Goal: Task Accomplishment & Management: Use online tool/utility

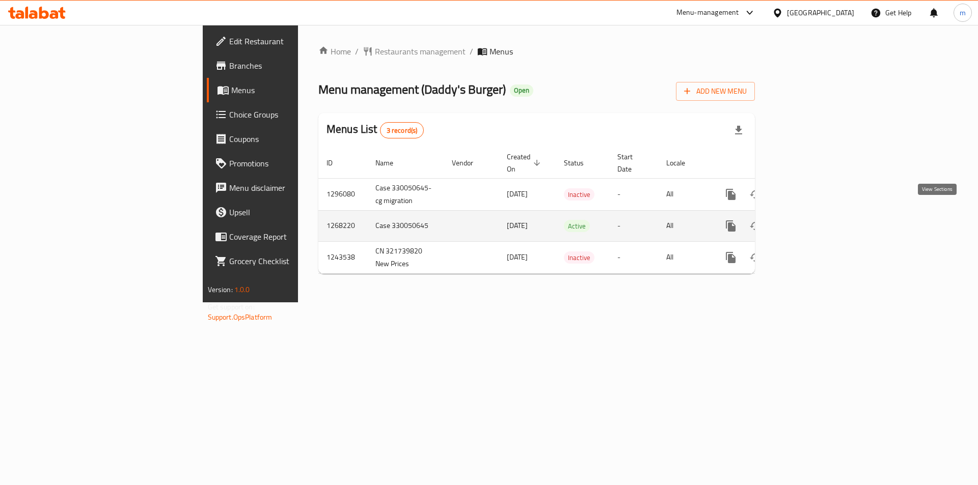
click at [810, 220] on icon "enhanced table" at bounding box center [804, 226] width 12 height 12
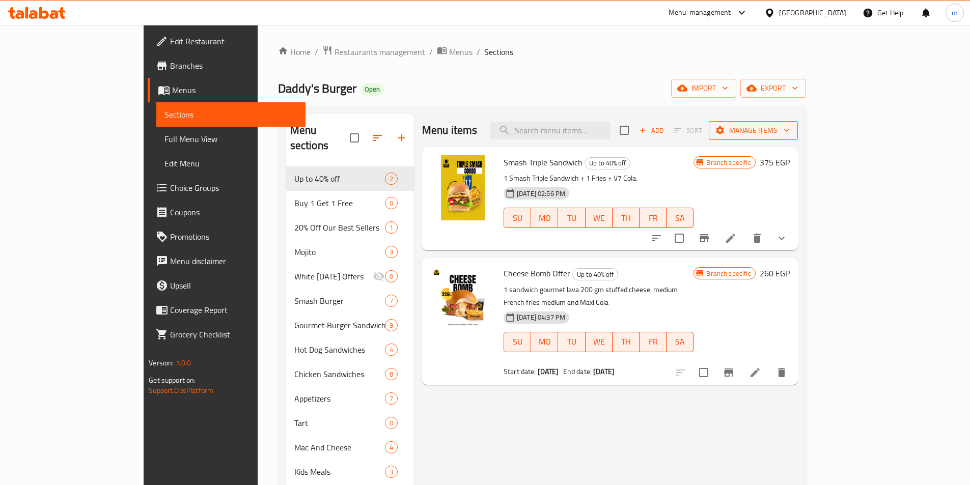
click at [790, 129] on span "Manage items" at bounding box center [753, 130] width 73 height 13
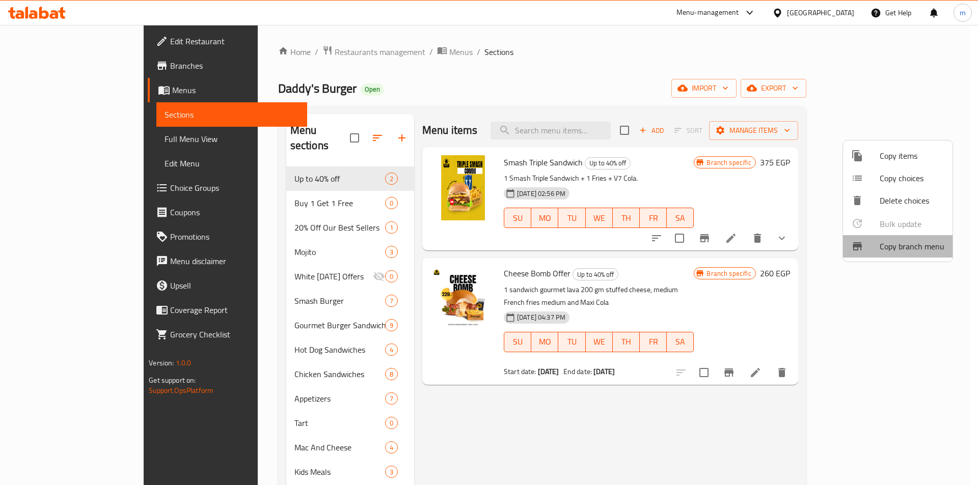
click at [903, 253] on span "Copy branch menu" at bounding box center [911, 246] width 65 height 12
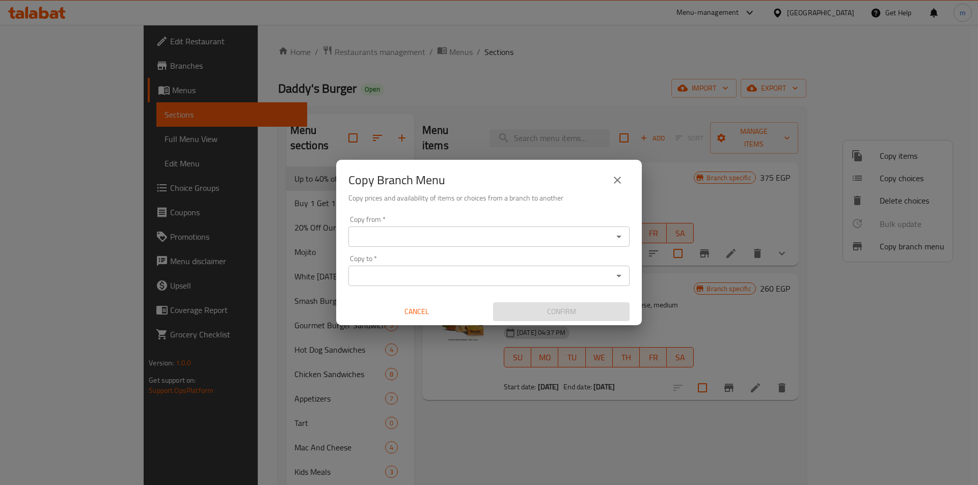
click at [619, 235] on icon "Open" at bounding box center [618, 237] width 12 height 12
click at [622, 236] on icon "Open" at bounding box center [618, 237] width 12 height 12
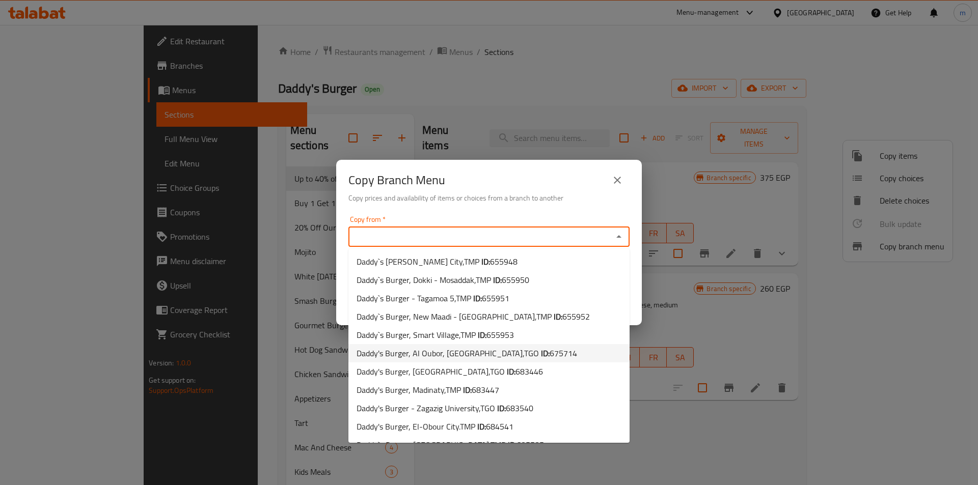
scroll to position [305, 0]
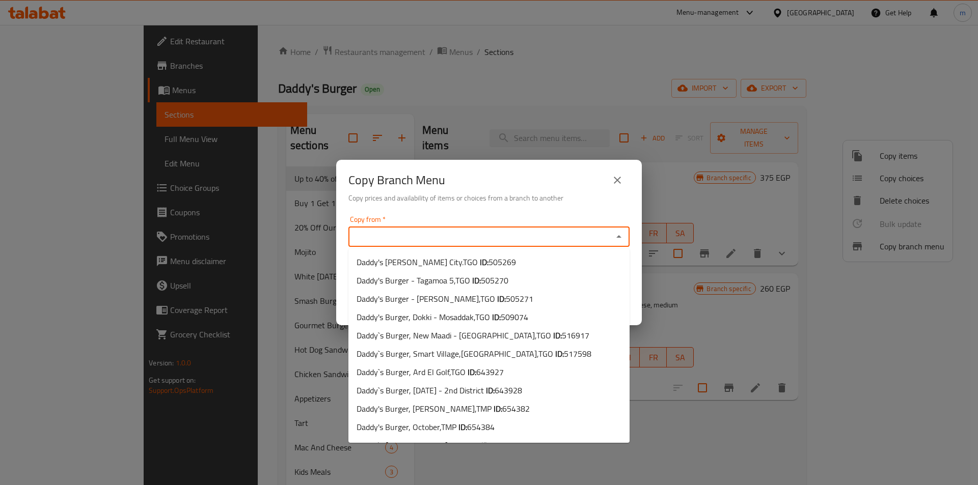
click at [366, 231] on input "Copy from   *" at bounding box center [480, 237] width 258 height 14
paste input "Daddy`s Burger, [DATE] - [GEOGRAPHIC_DATA]"
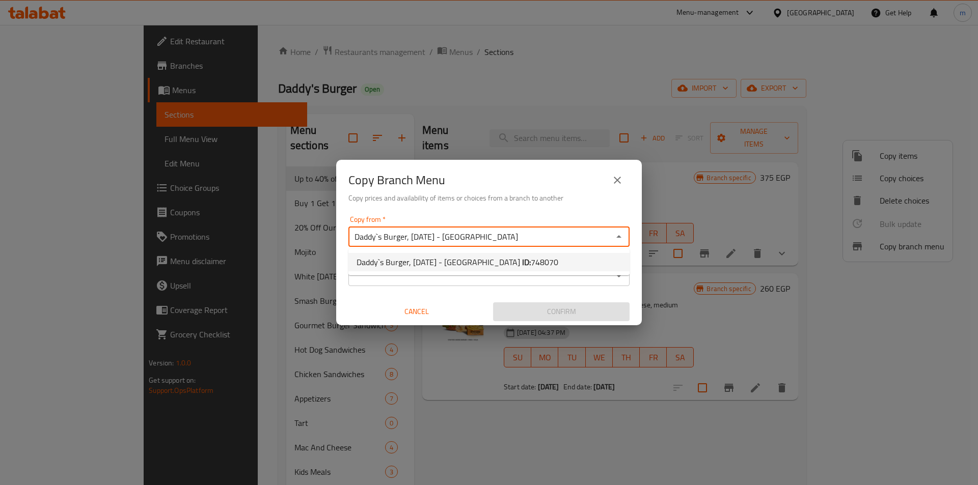
click at [491, 263] on span "Daddy`s Burger, [DATE] - [GEOGRAPHIC_DATA] ID: 748070" at bounding box center [457, 262] width 202 height 12
type input "Daddy`s Burger, [DATE] - [GEOGRAPHIC_DATA]"
click at [562, 278] on input "Copy to   *" at bounding box center [480, 276] width 258 height 14
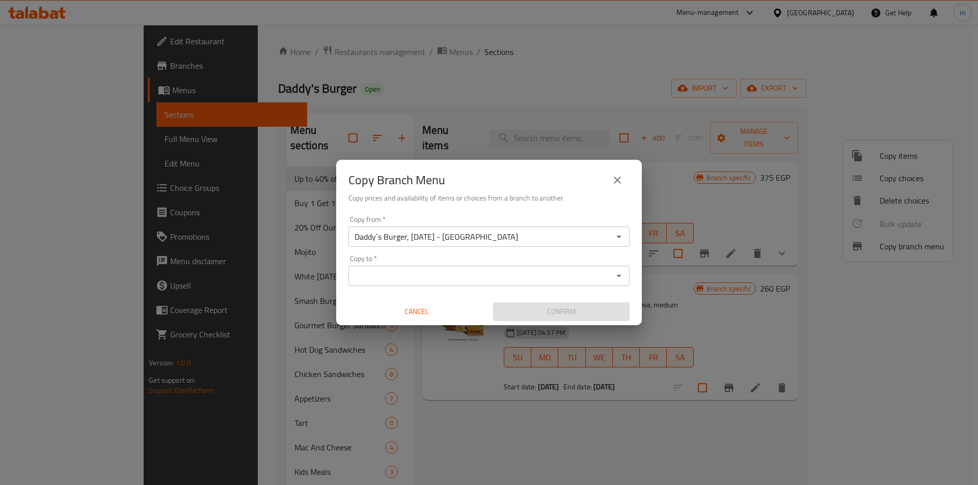
click at [358, 271] on input "Copy to   *" at bounding box center [480, 276] width 258 height 14
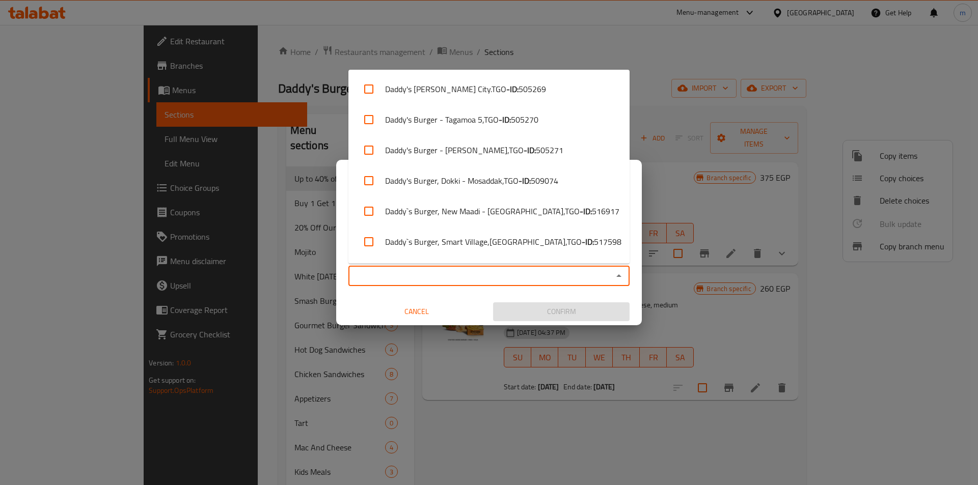
paste input "Daddy`s Burger, [PERSON_NAME] - [GEOGRAPHIC_DATA]"
type input "Daddy`s Burger, [PERSON_NAME] - [GEOGRAPHIC_DATA]"
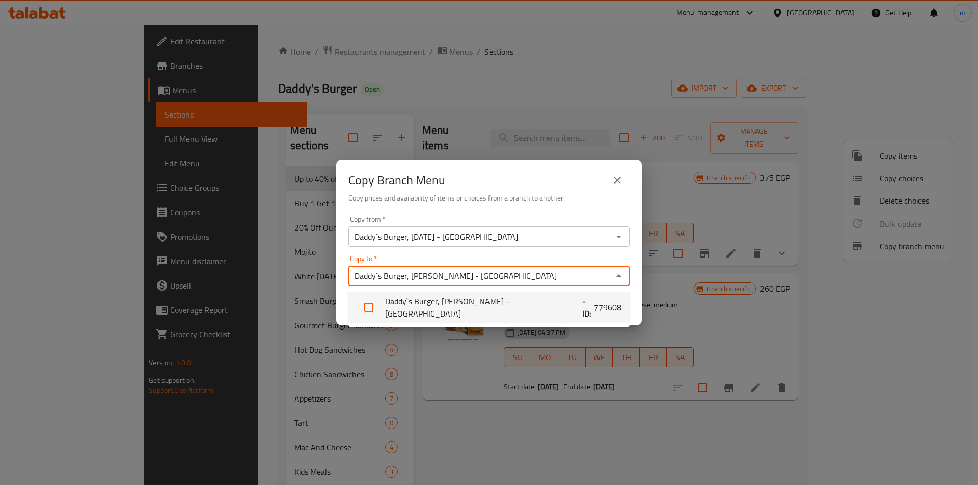
click at [371, 304] on input "checkbox" at bounding box center [368, 307] width 24 height 24
checkbox input "false"
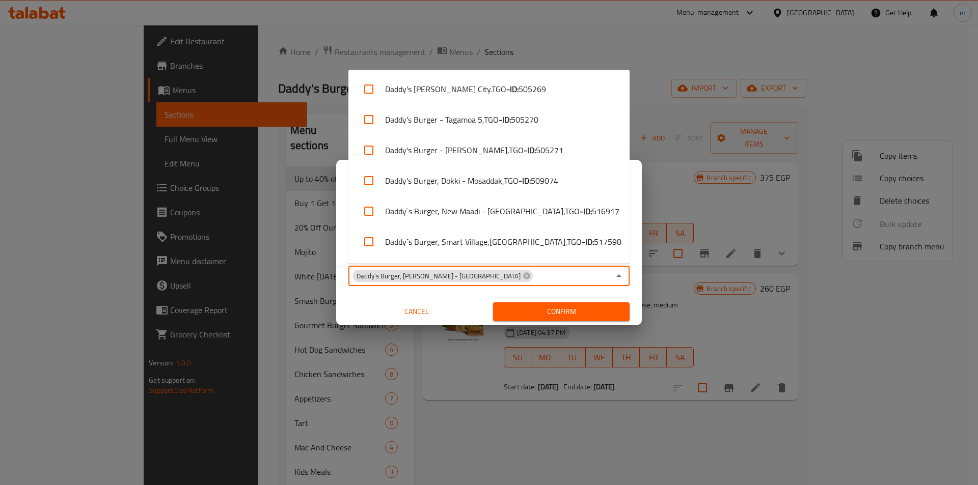
scroll to position [759, 0]
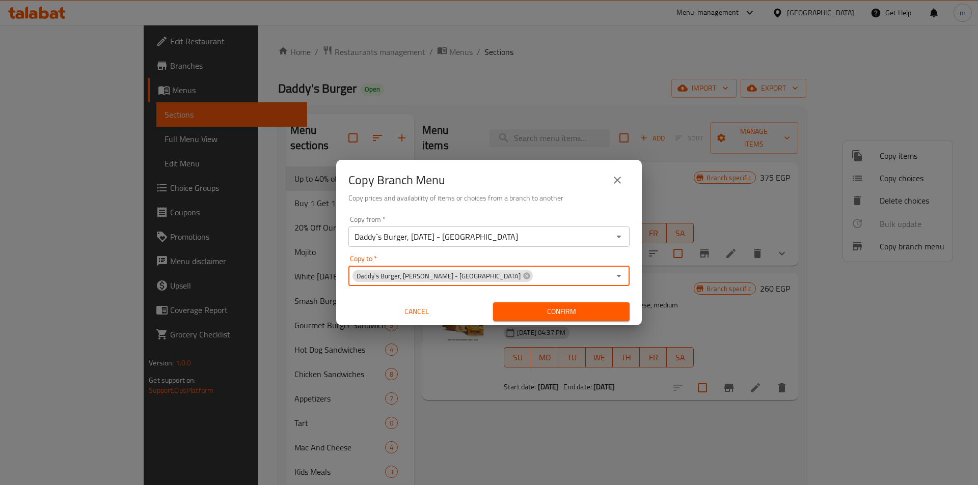
click at [565, 310] on span "Confirm" at bounding box center [561, 311] width 120 height 13
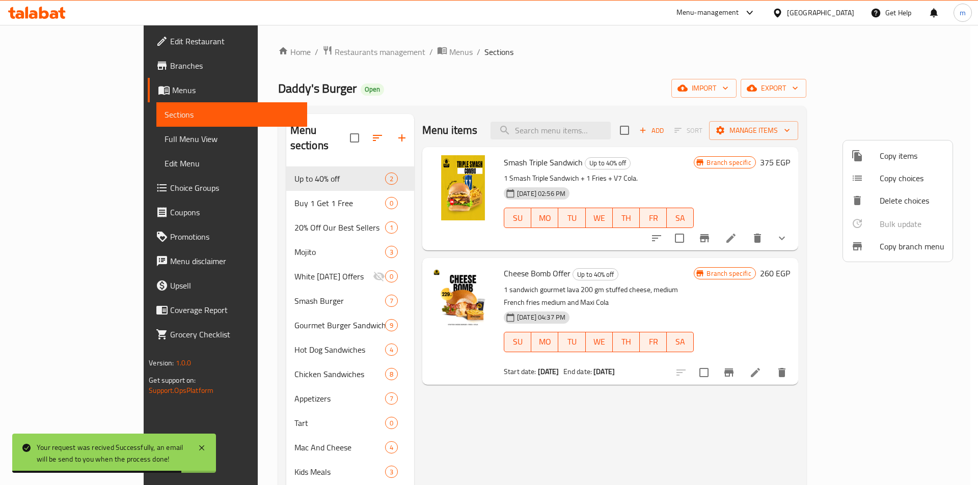
click at [655, 85] on div at bounding box center [489, 242] width 978 height 485
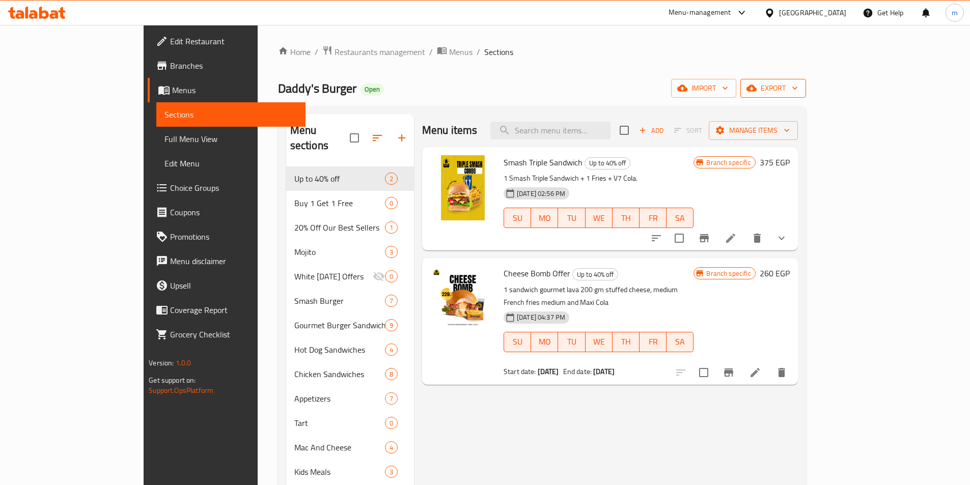
click at [757, 89] on icon "button" at bounding box center [751, 88] width 10 height 7
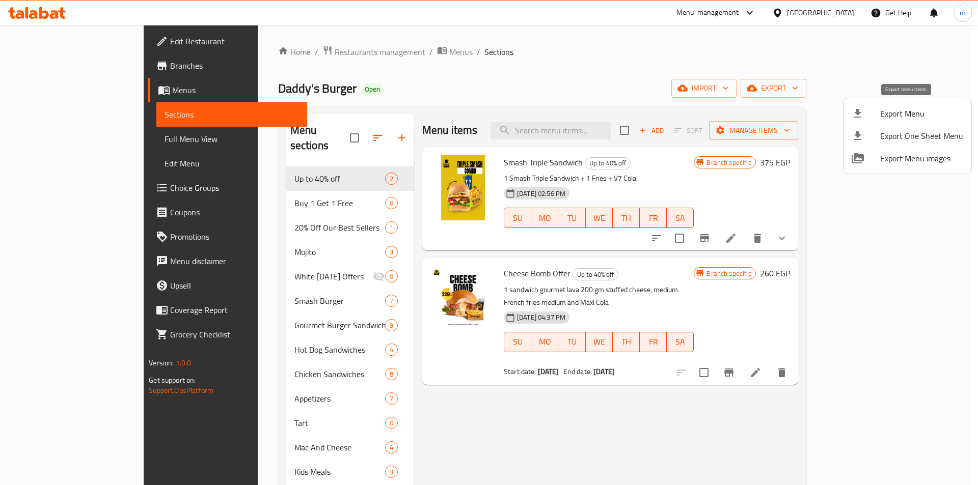
click at [879, 108] on div at bounding box center [865, 113] width 29 height 12
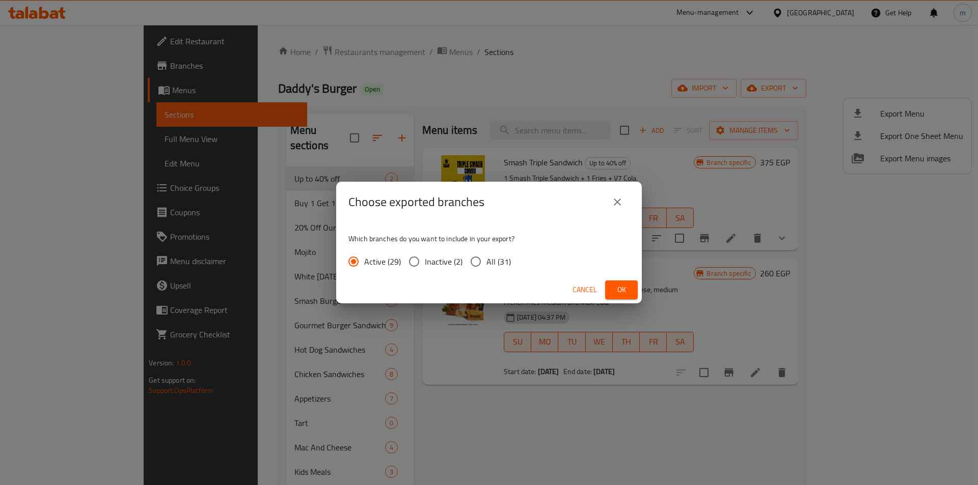
click at [480, 259] on input "All (31)" at bounding box center [475, 261] width 21 height 21
radio input "true"
click at [634, 286] on button "Ok" at bounding box center [621, 290] width 33 height 19
